Goal: Navigation & Orientation: Find specific page/section

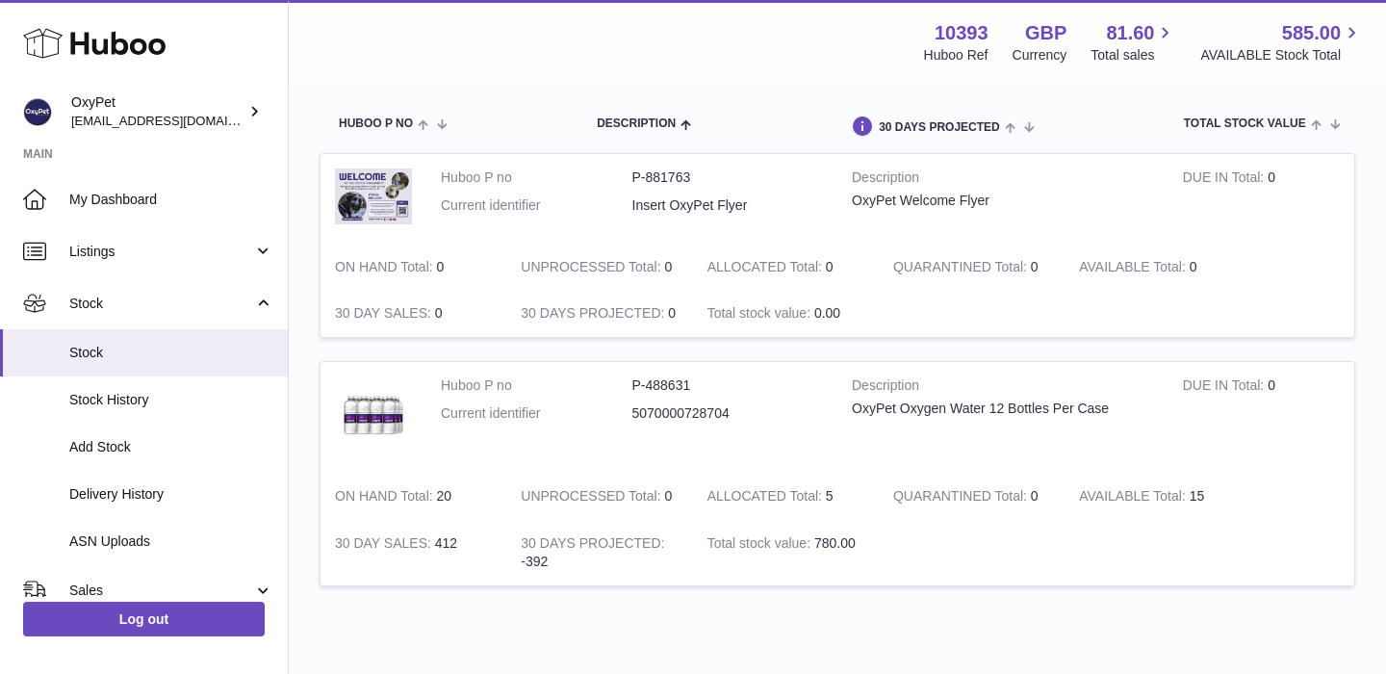
click at [127, 46] on use at bounding box center [94, 44] width 142 height 30
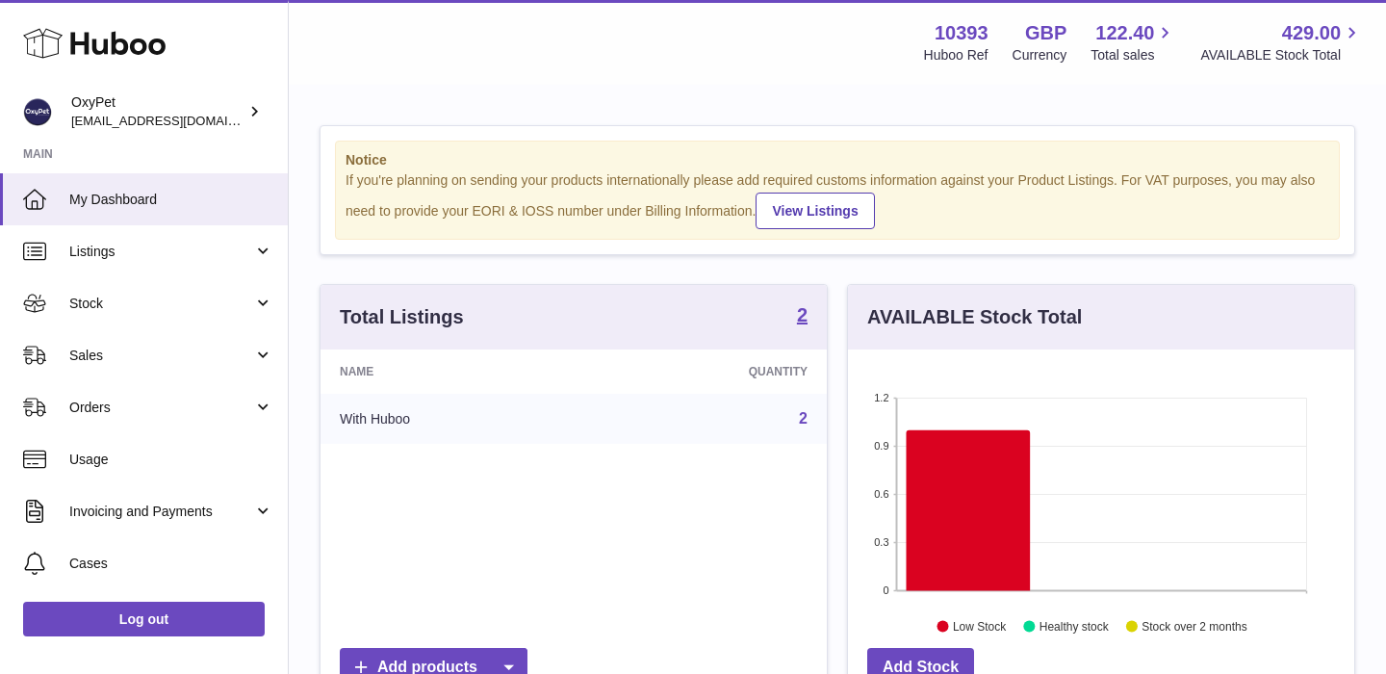
scroll to position [300, 506]
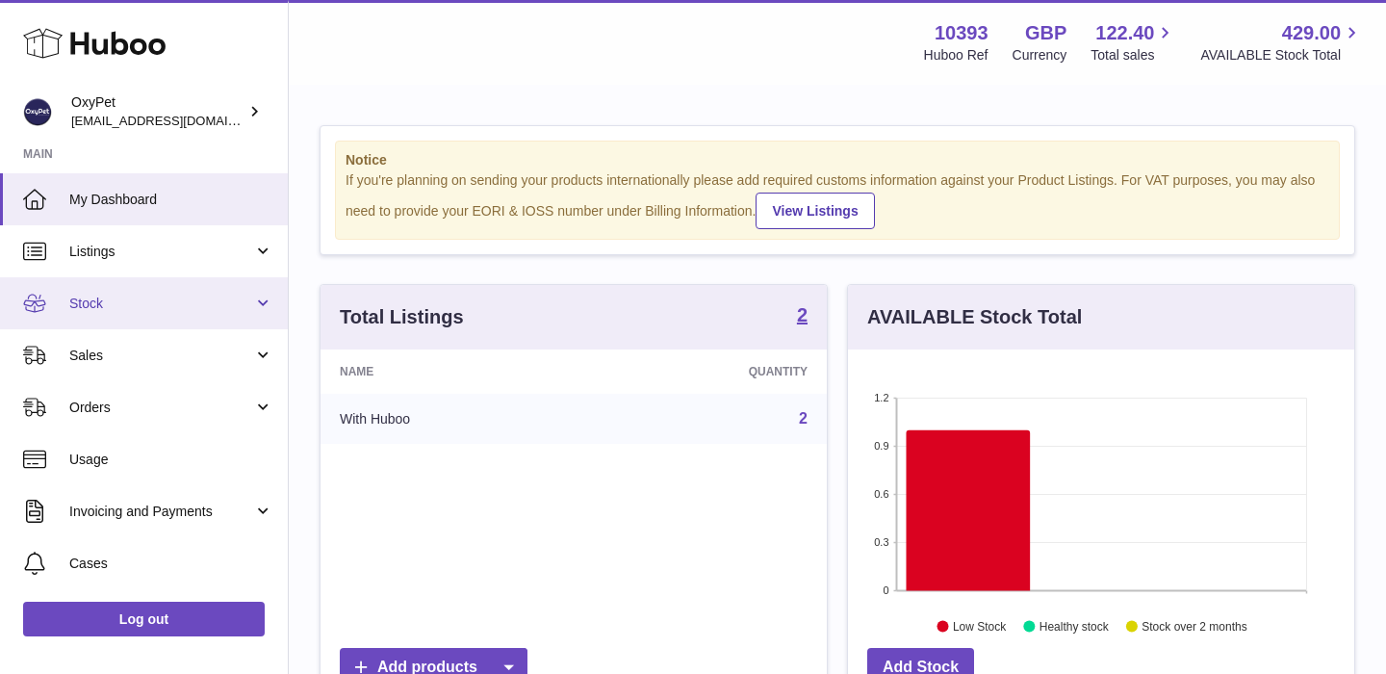
click at [177, 300] on span "Stock" at bounding box center [161, 303] width 184 height 18
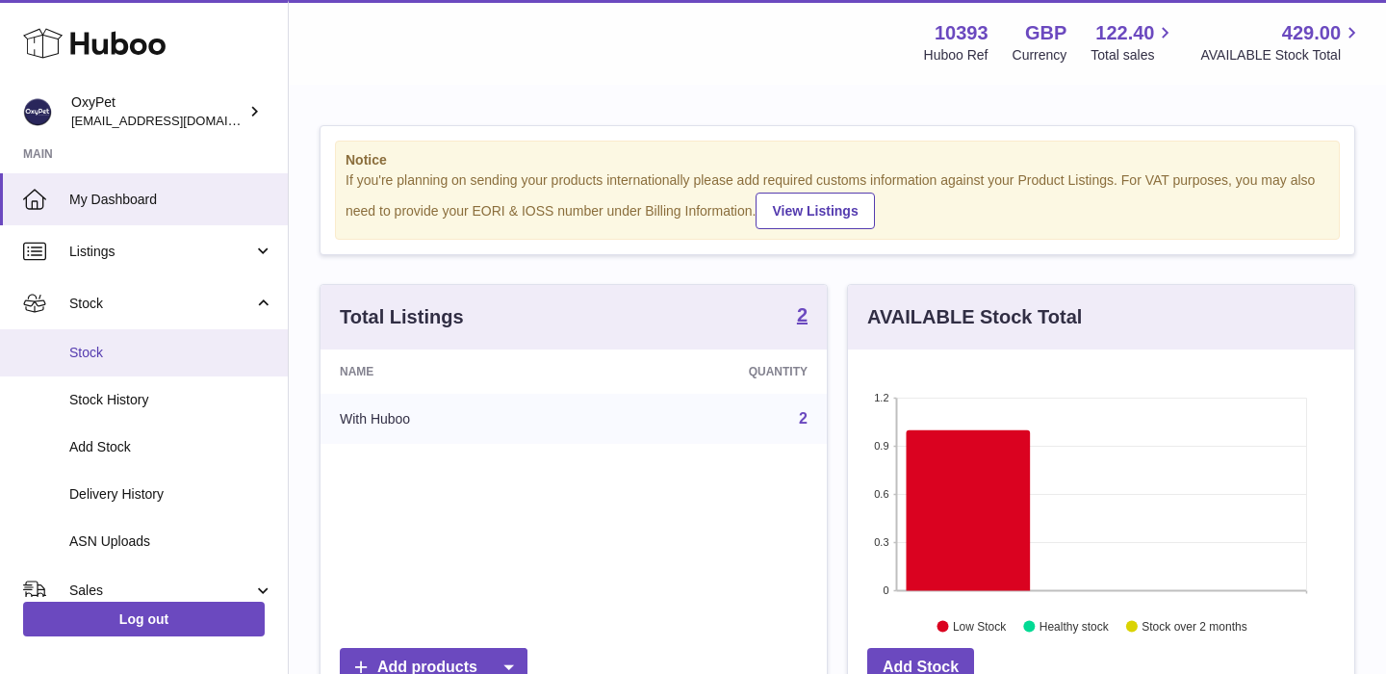
click at [163, 345] on span "Stock" at bounding box center [171, 352] width 204 height 18
